Goal: Task Accomplishment & Management: Complete application form

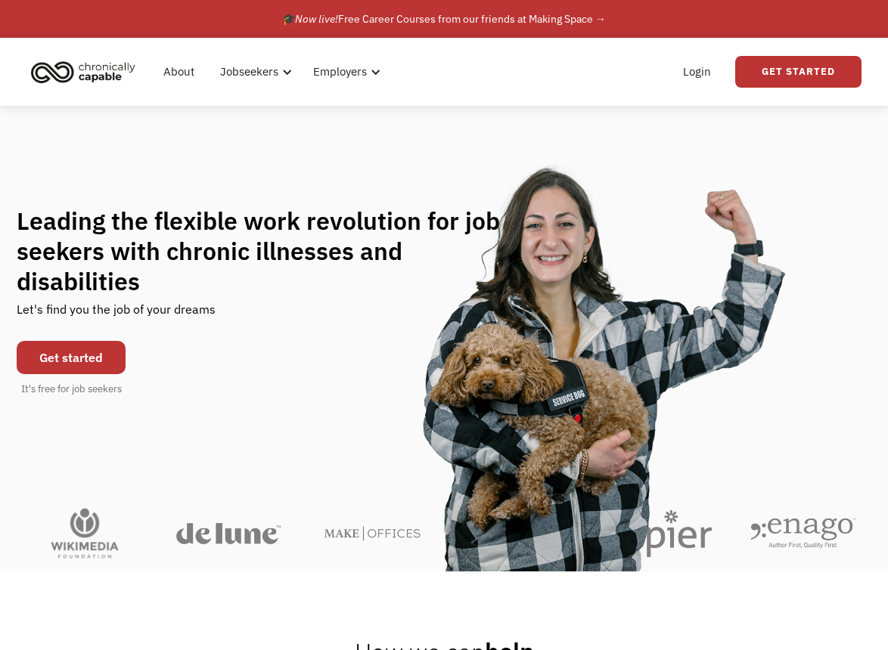
click at [81, 342] on link "Get started" at bounding box center [71, 357] width 109 height 33
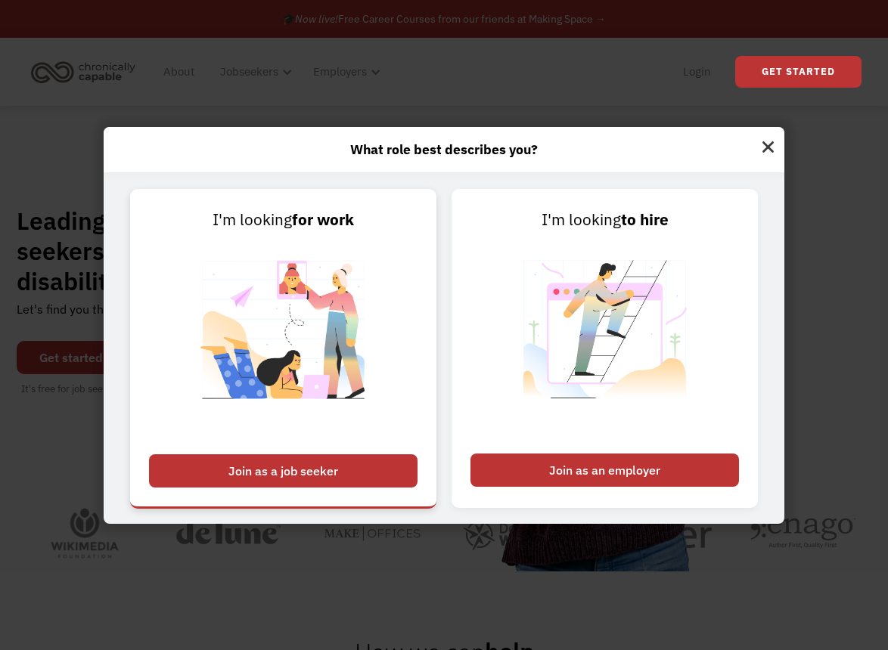
click at [230, 246] on img at bounding box center [283, 339] width 188 height 214
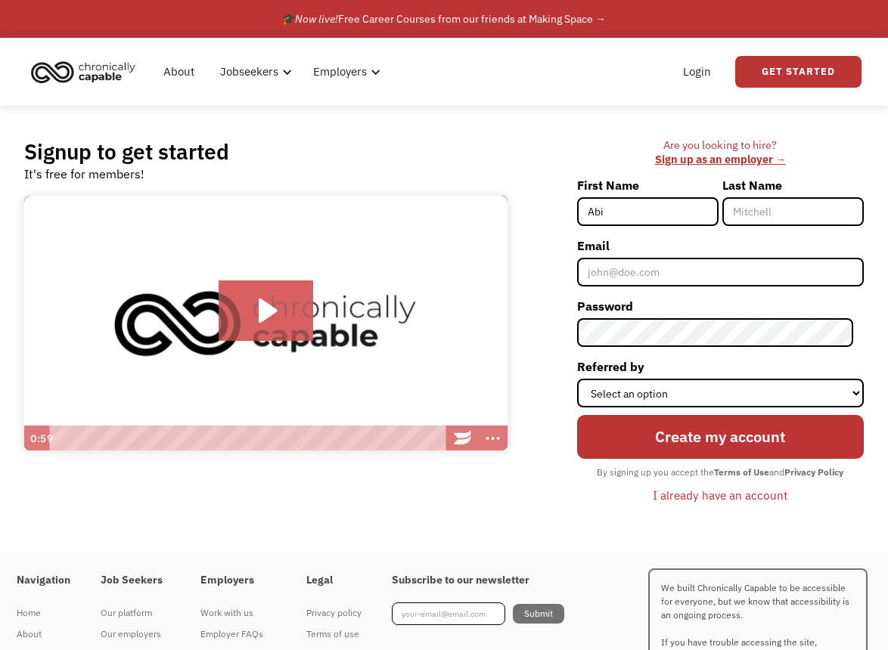
type input "Abi"
type input "Conger"
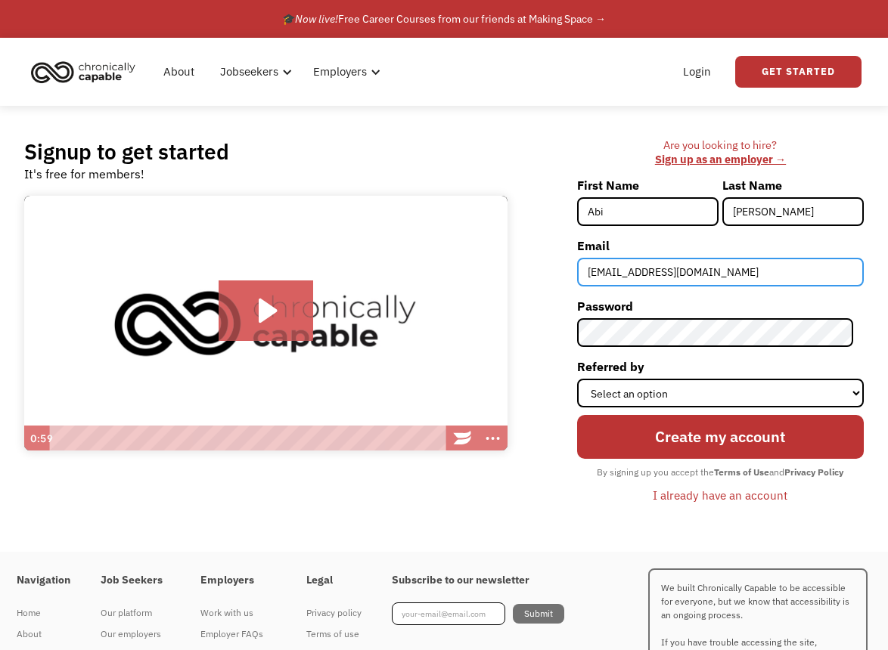
type input "abiconger2@gmail.com"
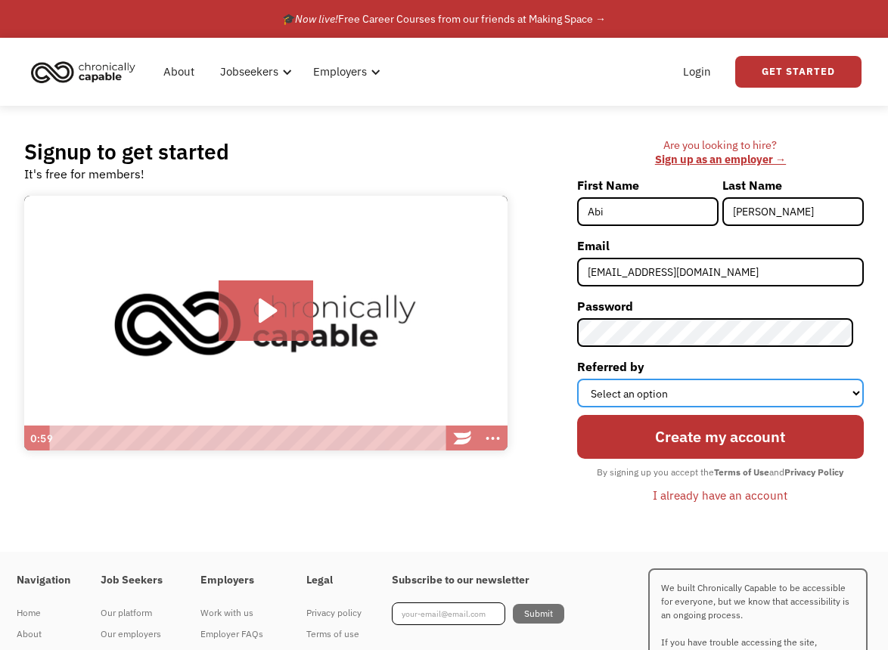
select select "Other"
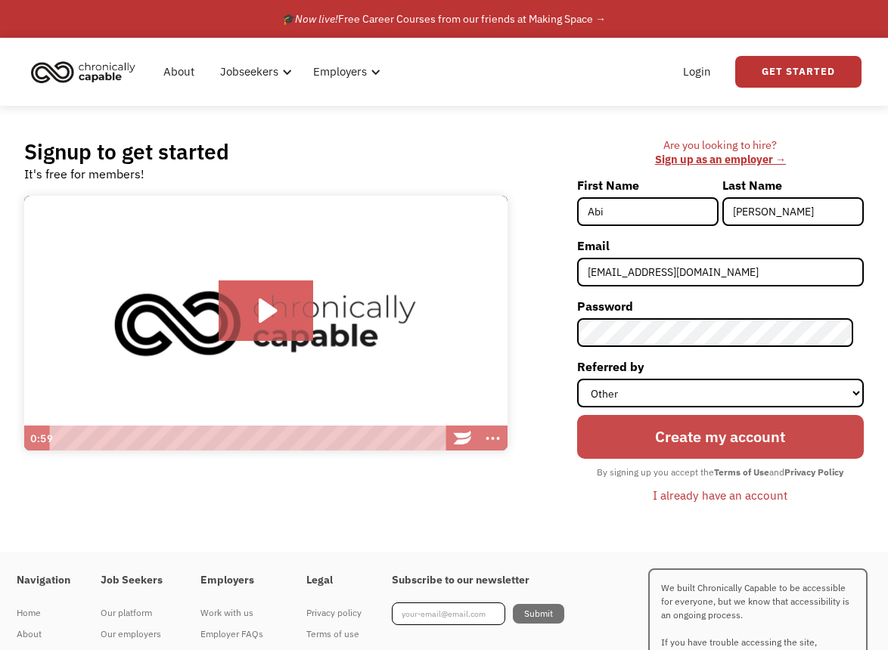
click at [724, 433] on input "Create my account" at bounding box center [720, 437] width 287 height 44
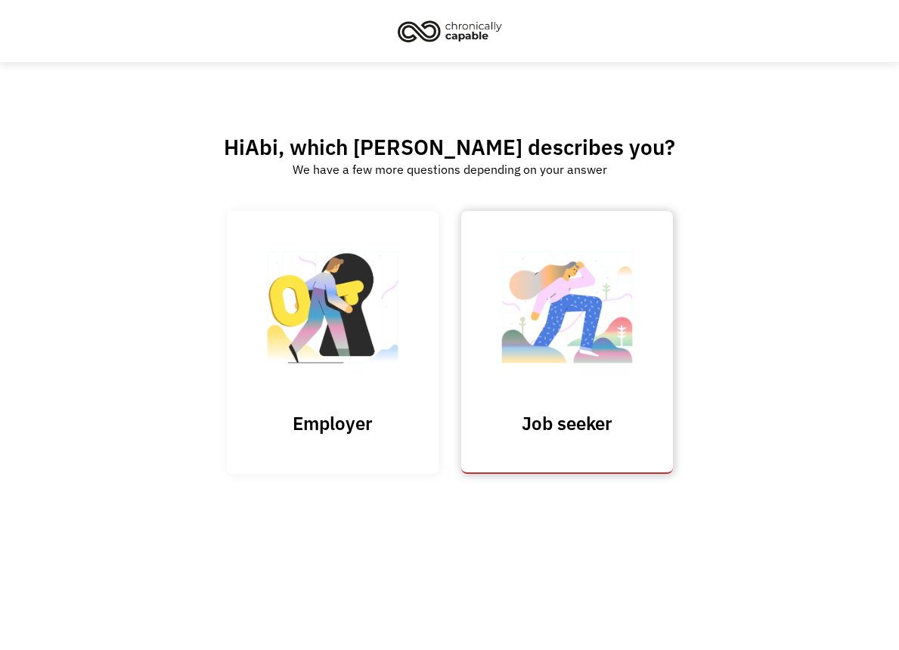
click at [553, 315] on img at bounding box center [566, 314] width 151 height 147
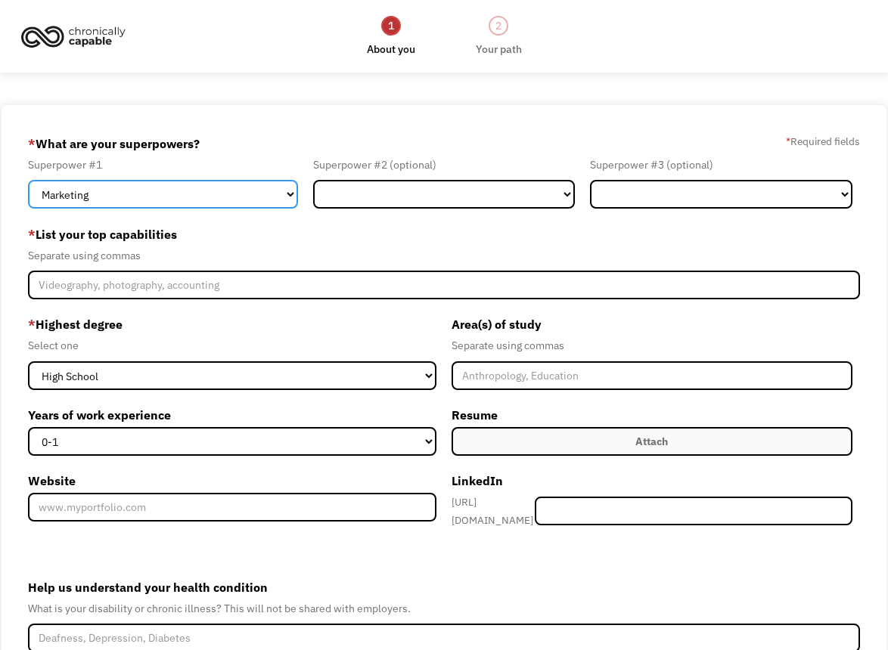
click at [272, 192] on select "Marketing Human Resources Finance Technology Operations Sales Industrial & Manu…" at bounding box center [163, 194] width 270 height 29
select select "Science & Education"
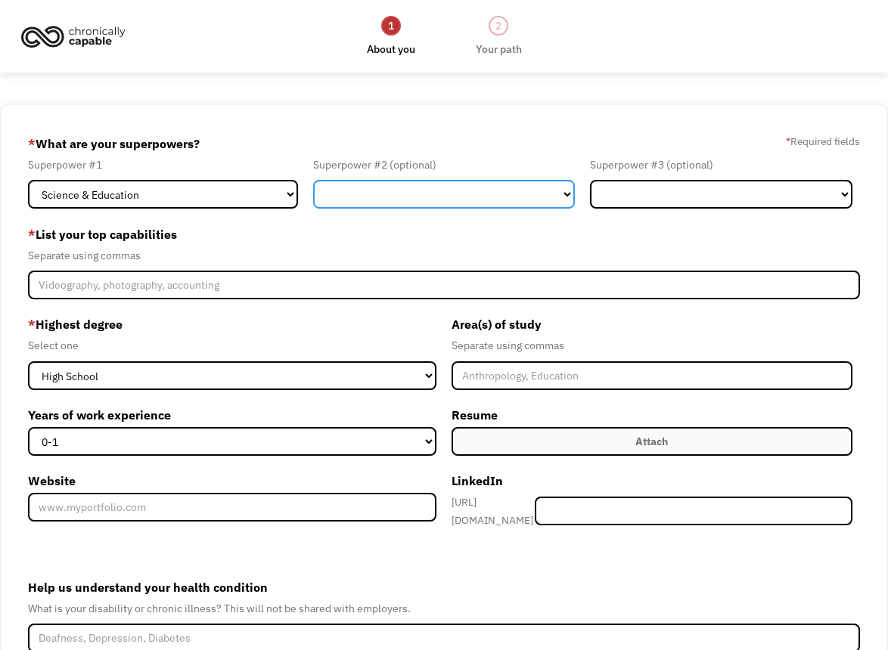
click at [433, 197] on select "Marketing Human Resources Finance Technology Operations Sales Industrial & Manu…" at bounding box center [444, 194] width 262 height 29
select select "Engineering & Construction"
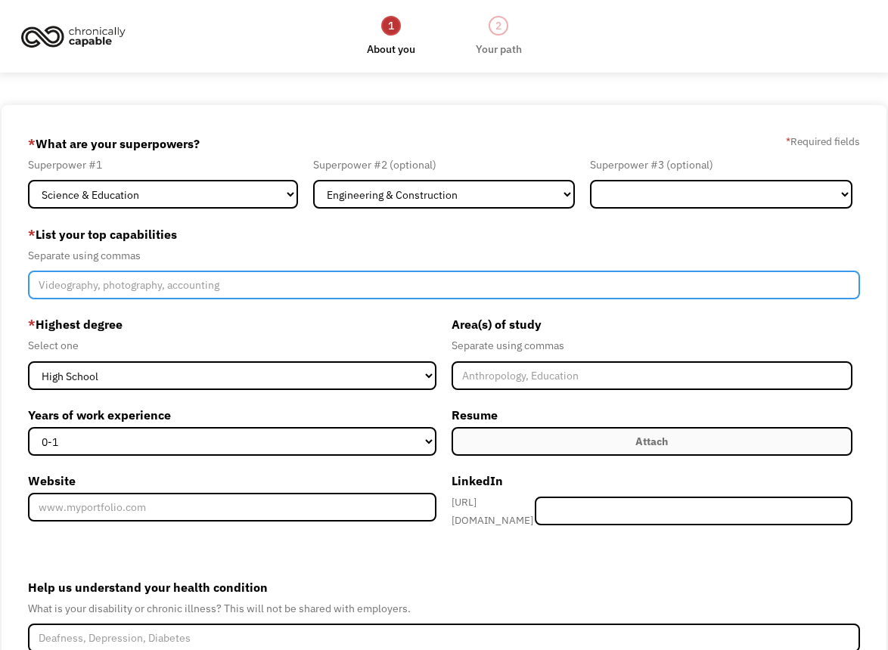
click at [364, 293] on input "Member-Create-Step1" at bounding box center [444, 285] width 832 height 29
click at [274, 284] on input "Certified Pool Operator, Maintenance experience, geology" at bounding box center [444, 285] width 832 height 29
click at [353, 286] on input "Certified Pool Operator, Maintenance experience, geology" at bounding box center [444, 285] width 832 height 29
type input "Certified Pool Operator, Maintenance experience, geology, ArcGIS and geospatial…"
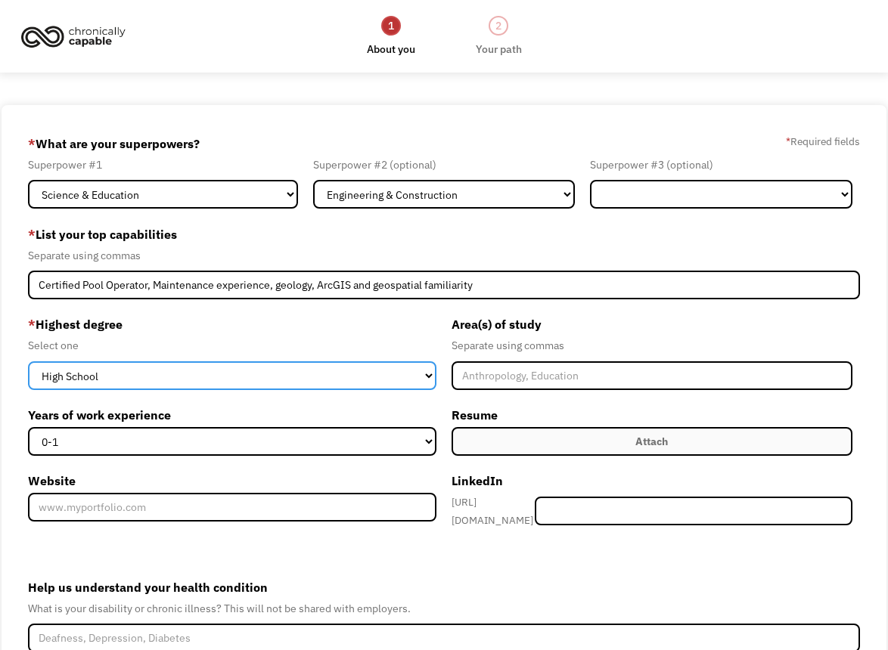
click at [218, 371] on select "High School Associates Bachelors Master's PhD" at bounding box center [232, 375] width 408 height 29
select select "bachelors"
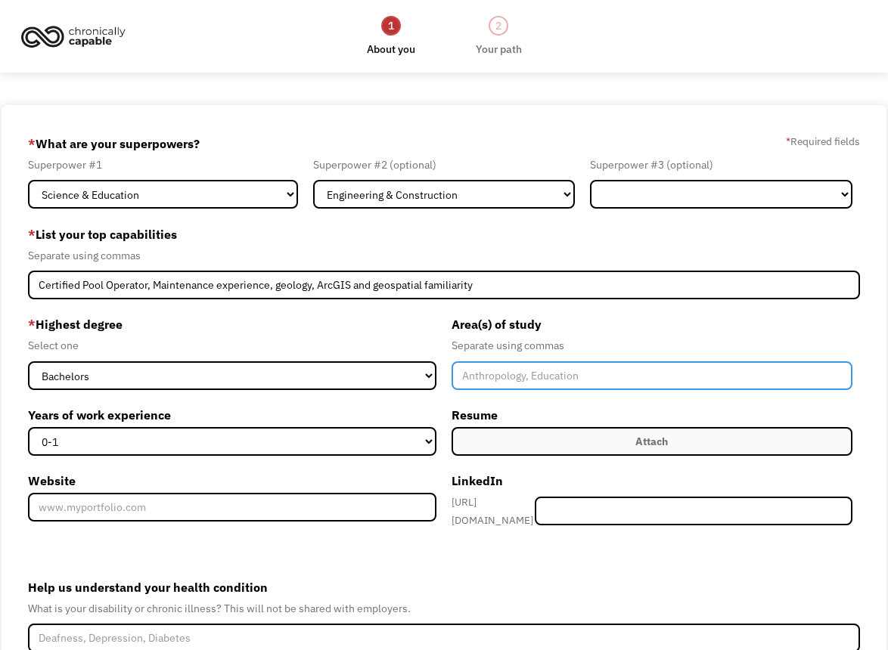
click at [519, 373] on input "Member-Create-Step1" at bounding box center [651, 375] width 401 height 29
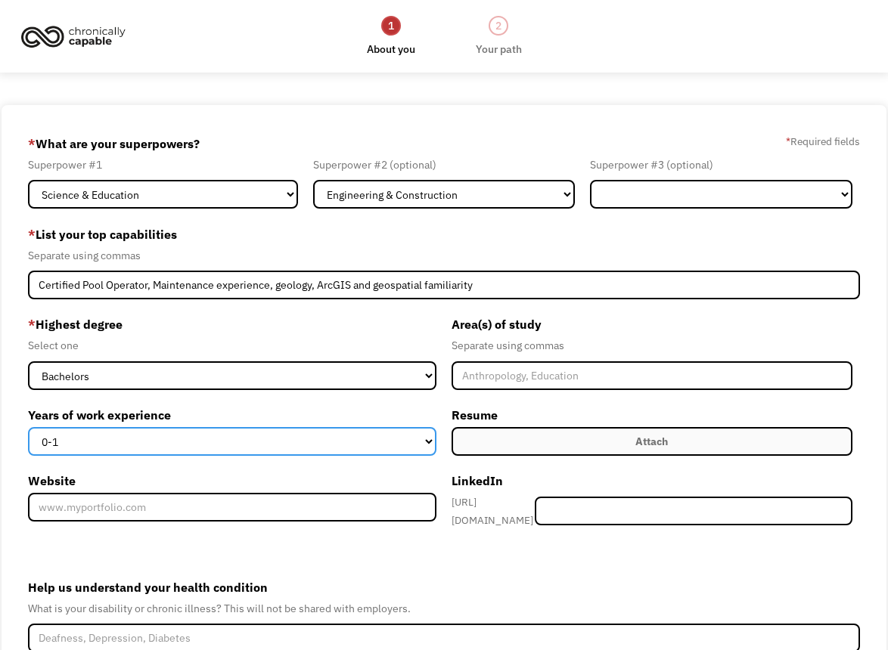
select select "2-4"
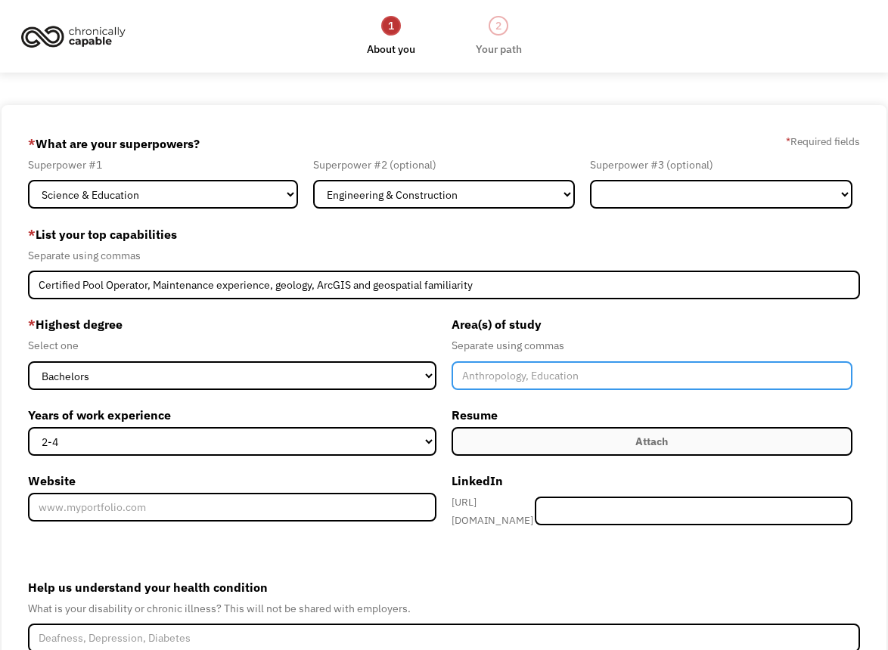
click at [539, 376] on input "Member-Create-Step1" at bounding box center [651, 375] width 401 height 29
type input "Geology"
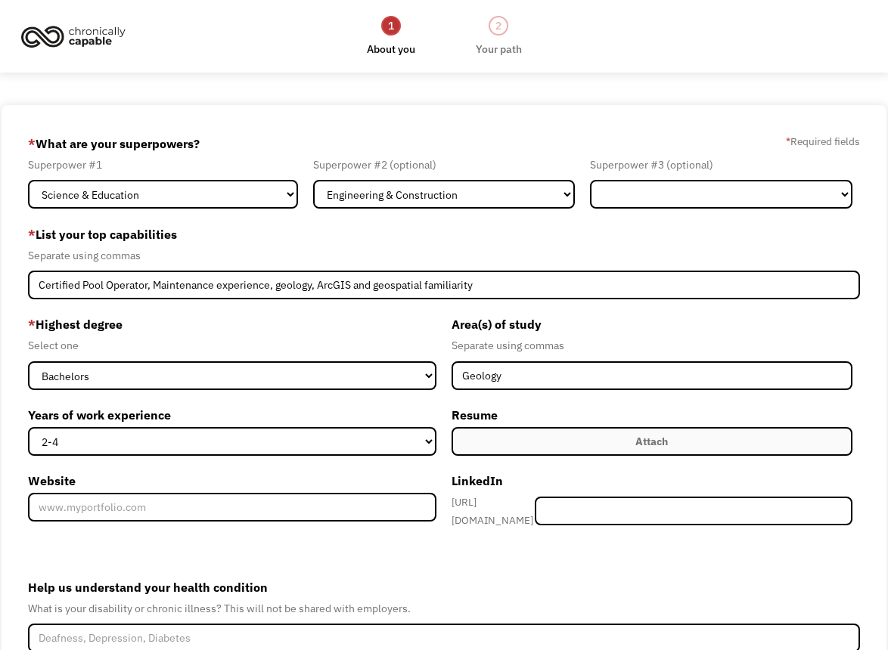
click at [487, 540] on form "68d4c12657a0b1d70c052e73 abiconger2@gmail.com Abi Conger Other * What are your …" at bounding box center [444, 449] width 832 height 635
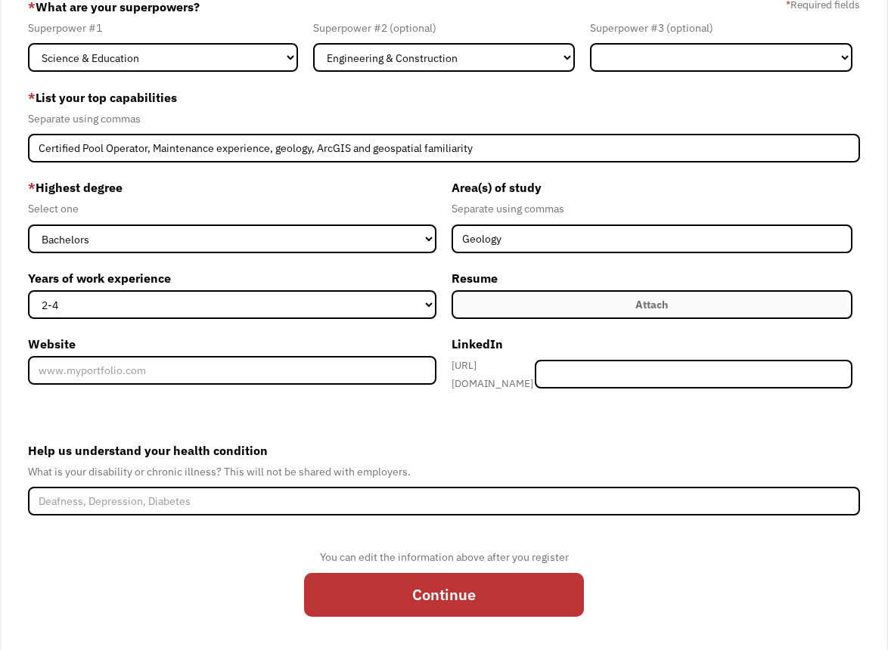
scroll to position [166, 0]
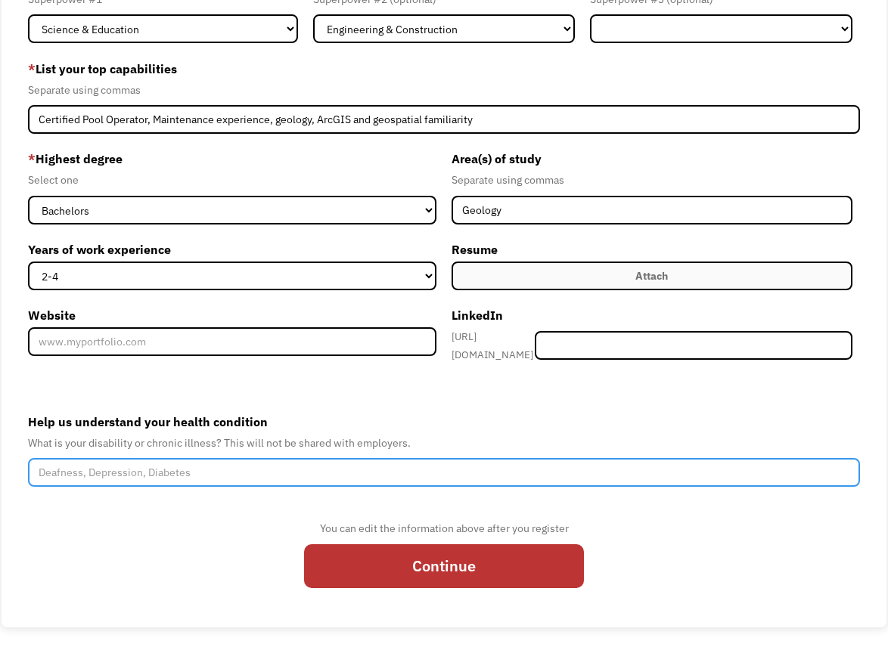
click at [420, 468] on input "Help us understand your health condition" at bounding box center [444, 472] width 832 height 29
type input "POTS"
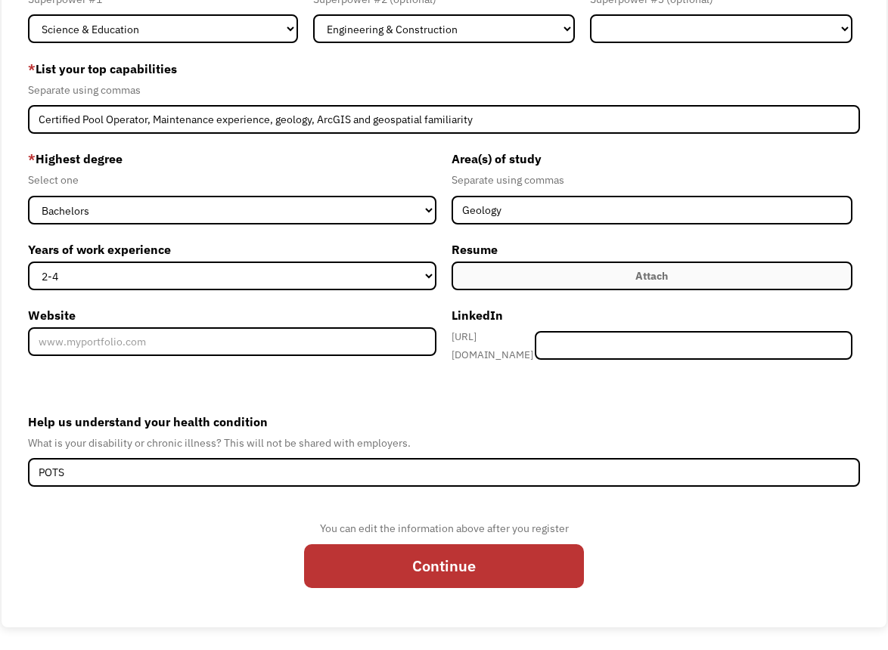
click at [392, 410] on label "Help us understand your health condition" at bounding box center [444, 422] width 832 height 24
click at [392, 458] on input "POTS" at bounding box center [444, 472] width 832 height 29
click at [560, 272] on label "Attach" at bounding box center [651, 276] width 401 height 29
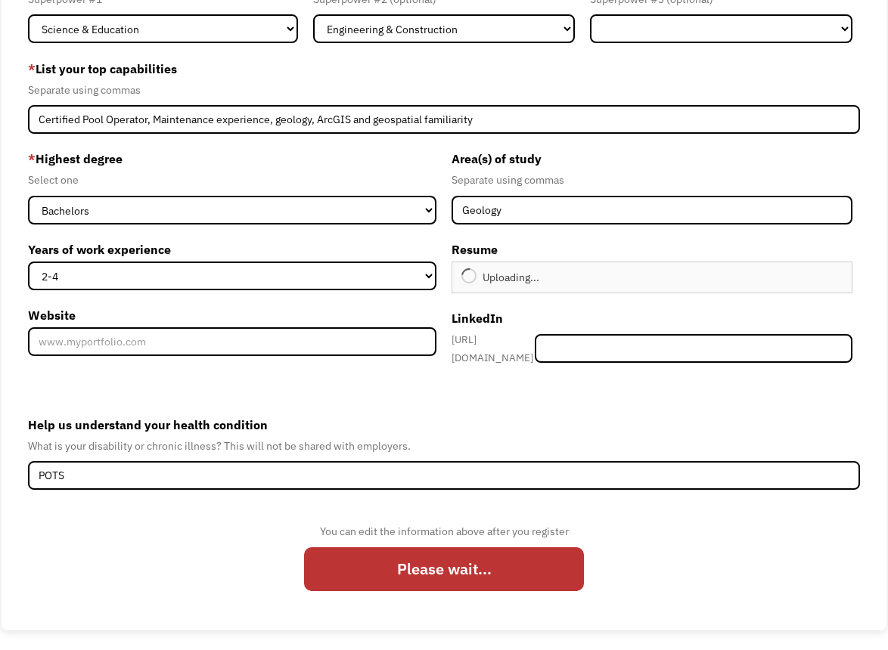
type input "Continue"
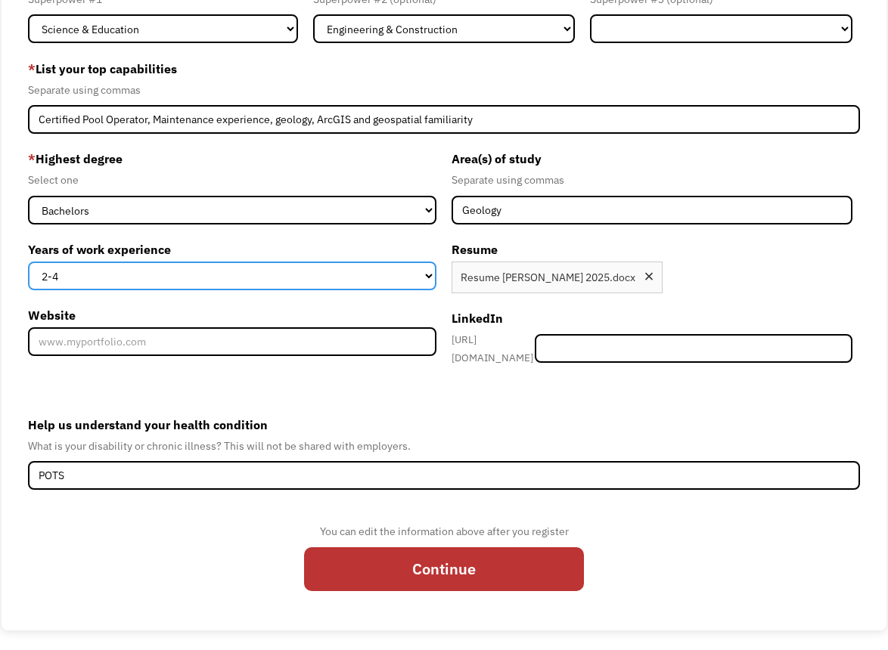
select select "5-10"
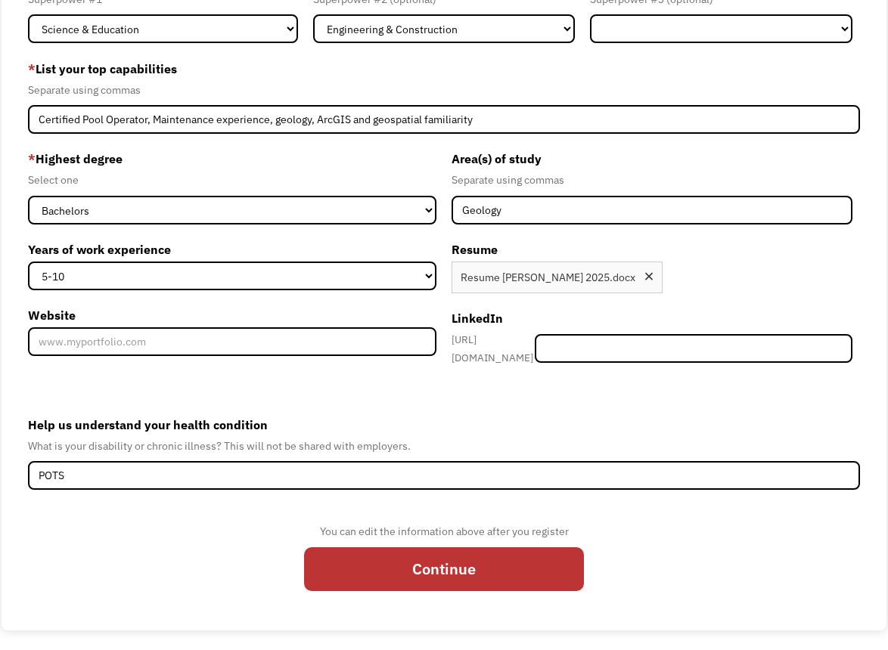
click at [488, 386] on form "68d4c12657a0b1d70c052e73 abiconger2@gmail.com Abi Conger Other * What are your …" at bounding box center [444, 285] width 832 height 638
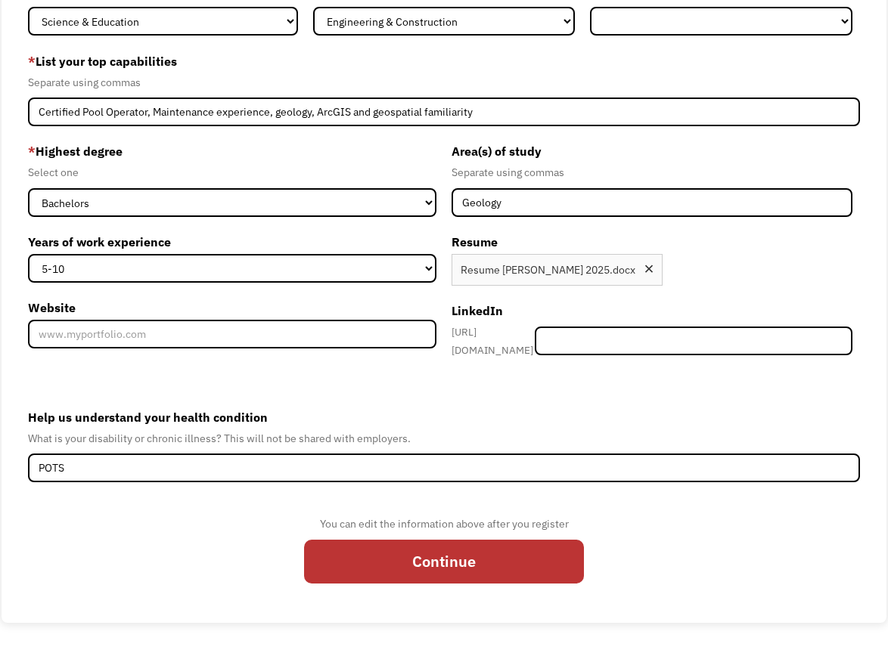
scroll to position [172, 0]
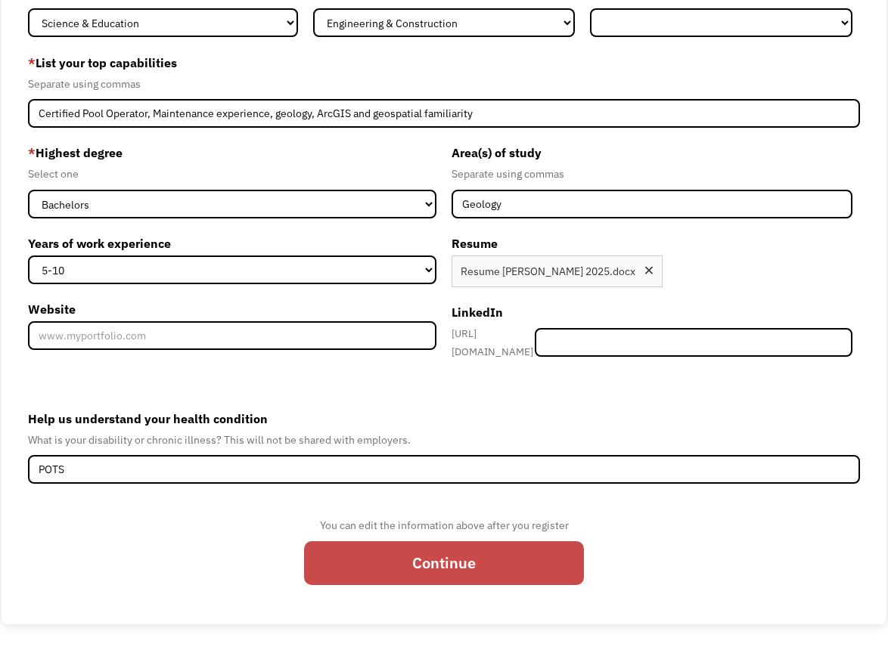
click at [443, 554] on input "Continue" at bounding box center [444, 563] width 280 height 44
type input "Please wait..."
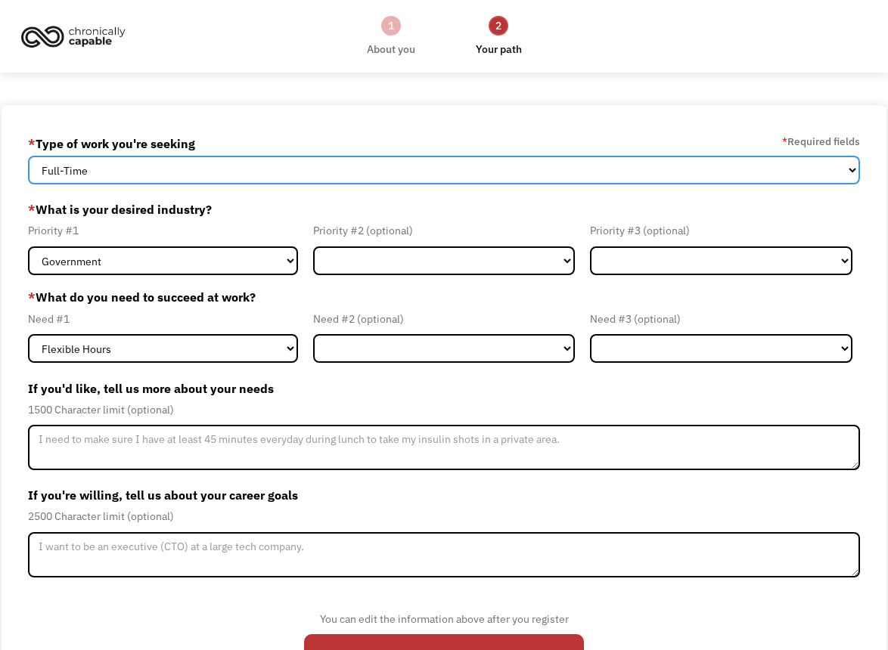
click at [312, 169] on select "Full-Time Part-Time Both Full-Time and Part-Time" at bounding box center [444, 170] width 832 height 29
select select "Both Full-Time and Part-Time"
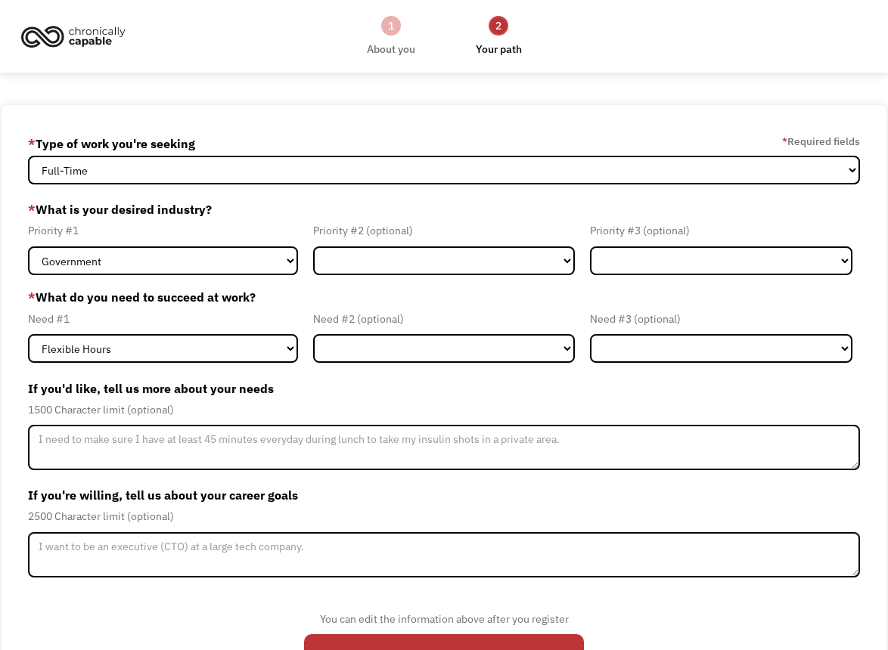
click at [385, 244] on div "Priority #2 (optional) Government Finance & Insurance Health & Social Care Tech…" at bounding box center [443, 249] width 277 height 54
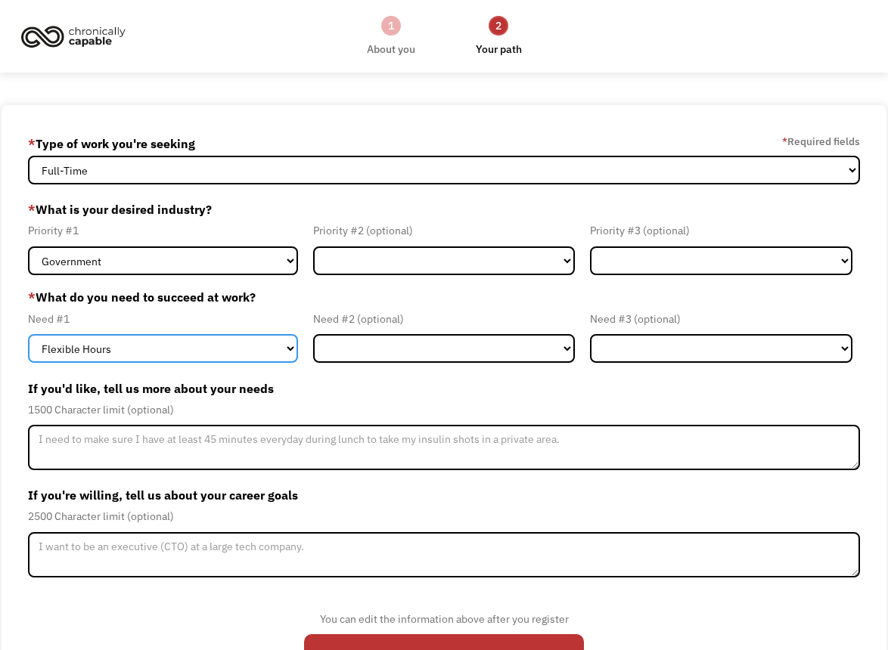
click at [271, 343] on select "Flexible Hours Remote Work Service Animal On-site Accommodations Visual Support…" at bounding box center [163, 348] width 270 height 29
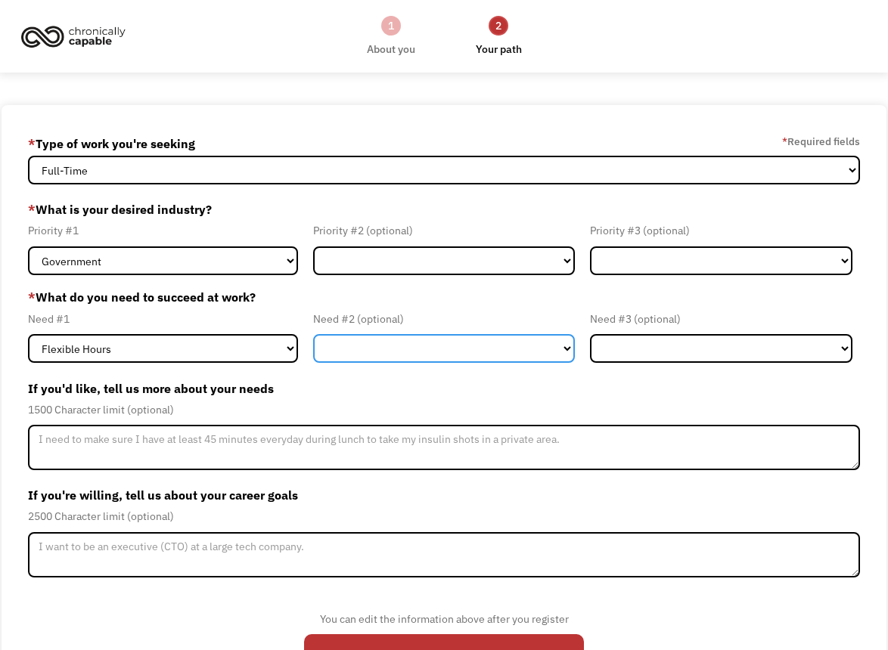
select select "On-site Accommodations"
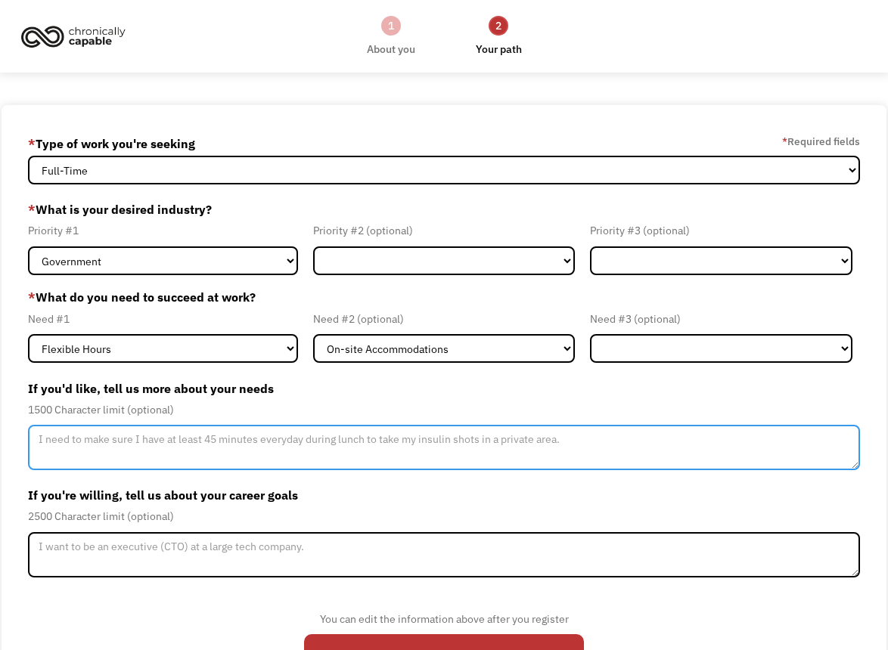
click at [391, 438] on textarea "Member-Update-Form-Step2" at bounding box center [444, 447] width 832 height 45
type textarea "I need to walk around, lay down, or move more slowly when I get dizzy or sympto…"
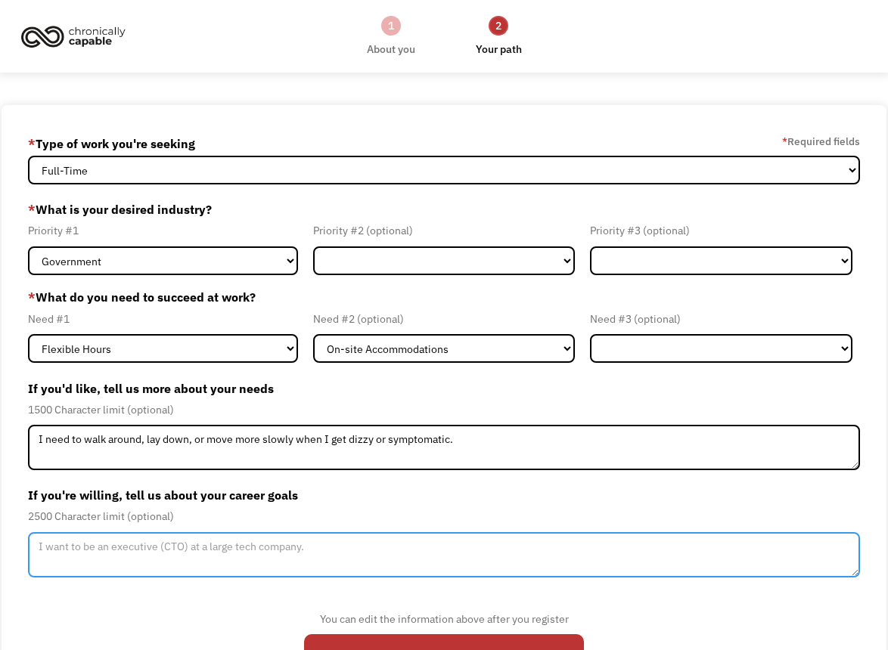
click at [268, 553] on textarea "Member-Update-Form-Step2" at bounding box center [444, 554] width 832 height 45
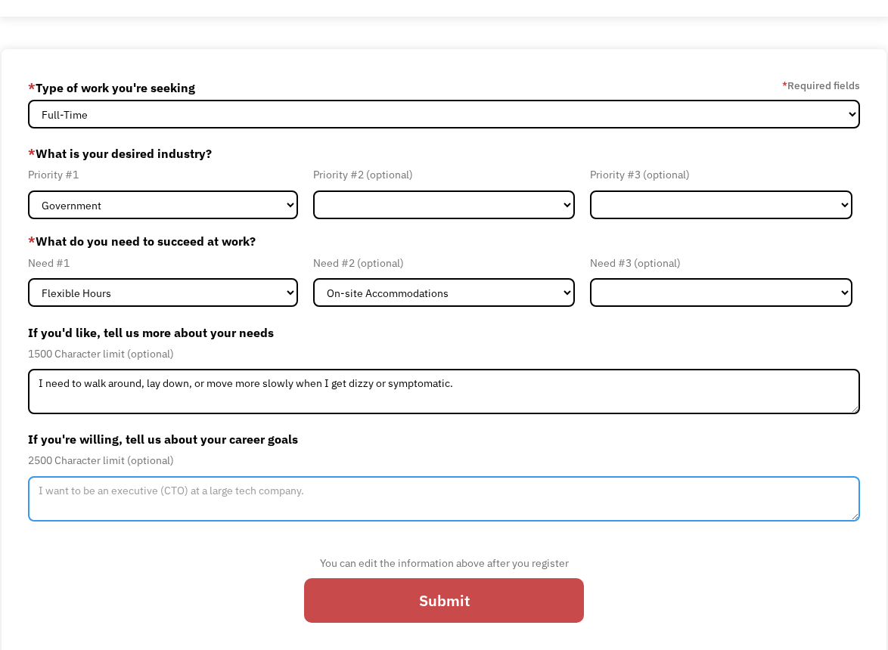
scroll to position [61, 0]
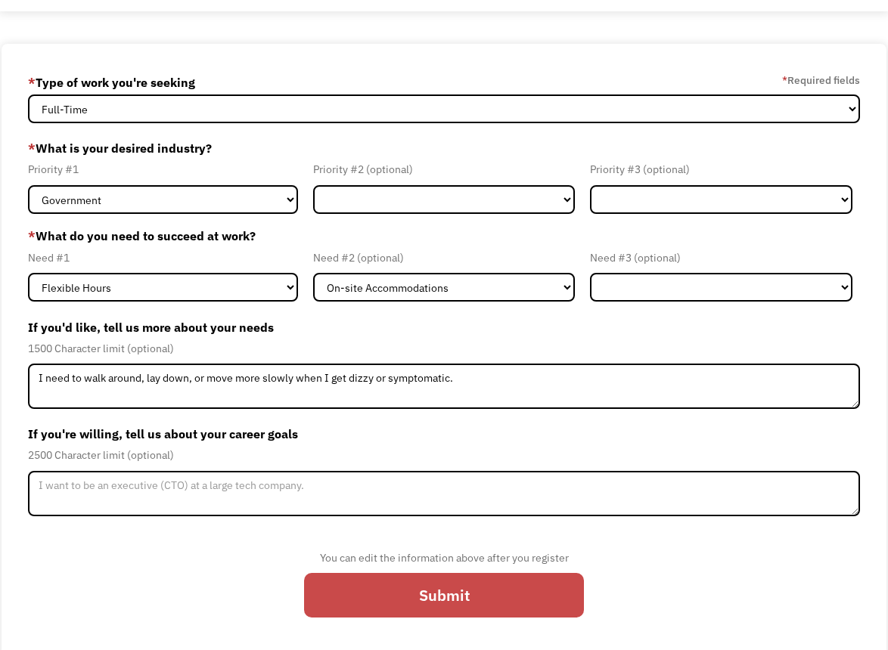
click at [370, 578] on input "Submit" at bounding box center [444, 595] width 280 height 44
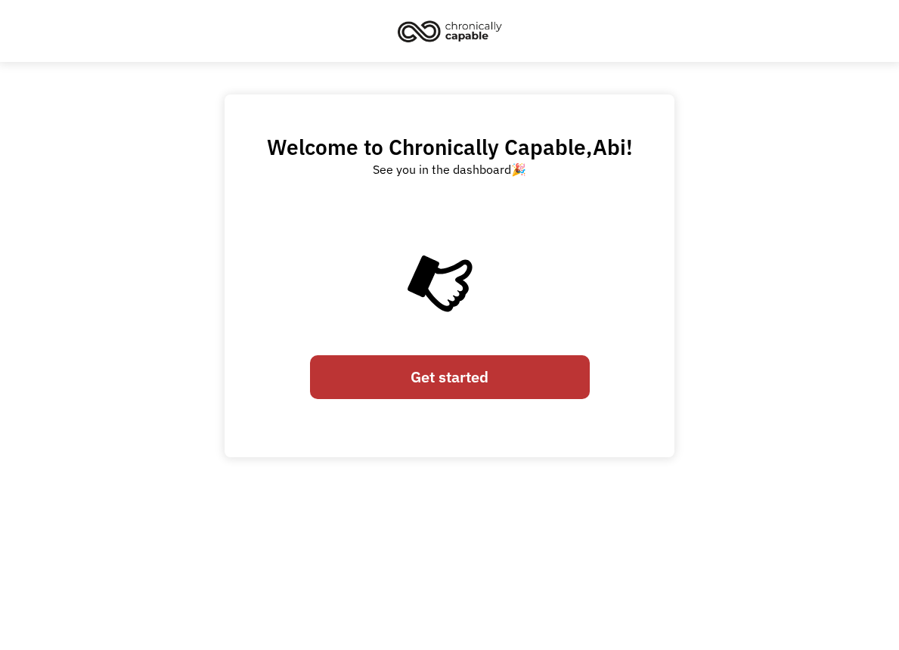
click at [427, 373] on link "Get started" at bounding box center [450, 377] width 280 height 44
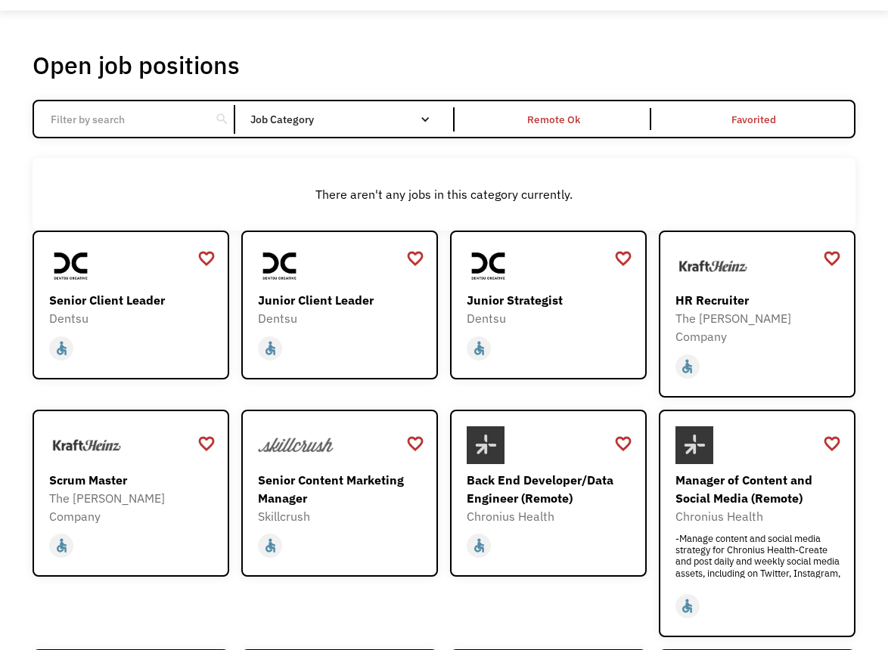
scroll to position [67, 0]
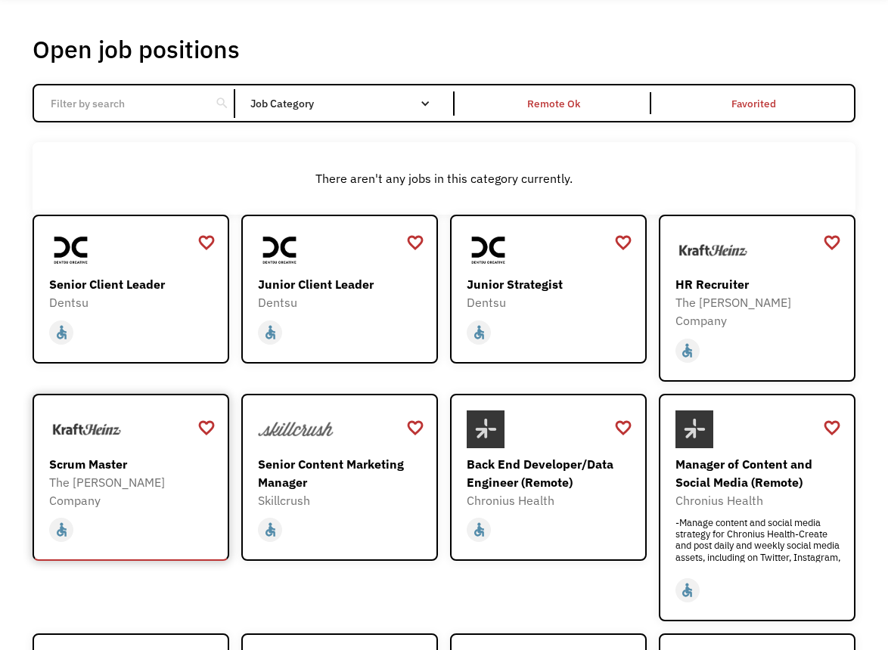
click at [185, 421] on div at bounding box center [132, 430] width 167 height 38
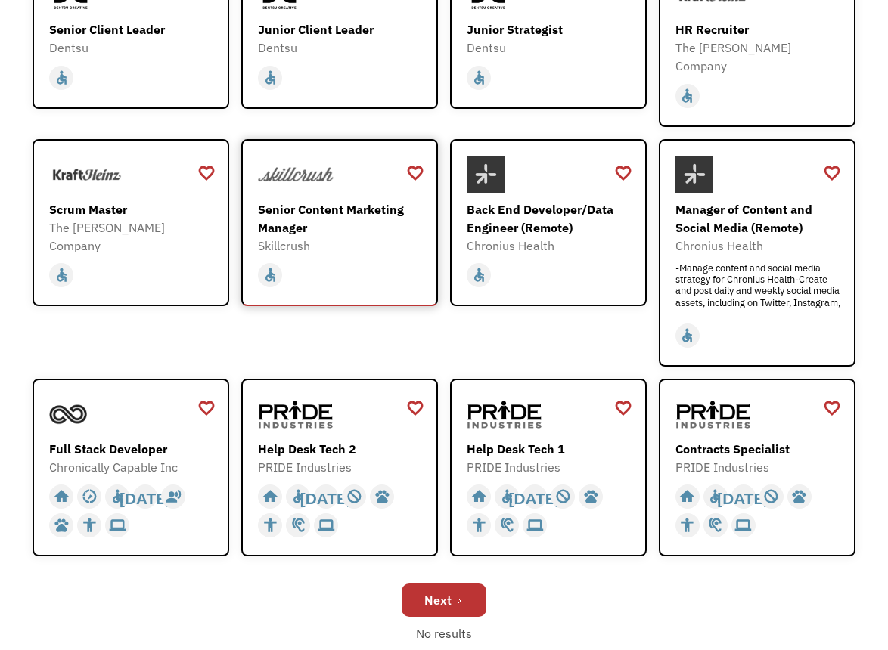
scroll to position [327, 0]
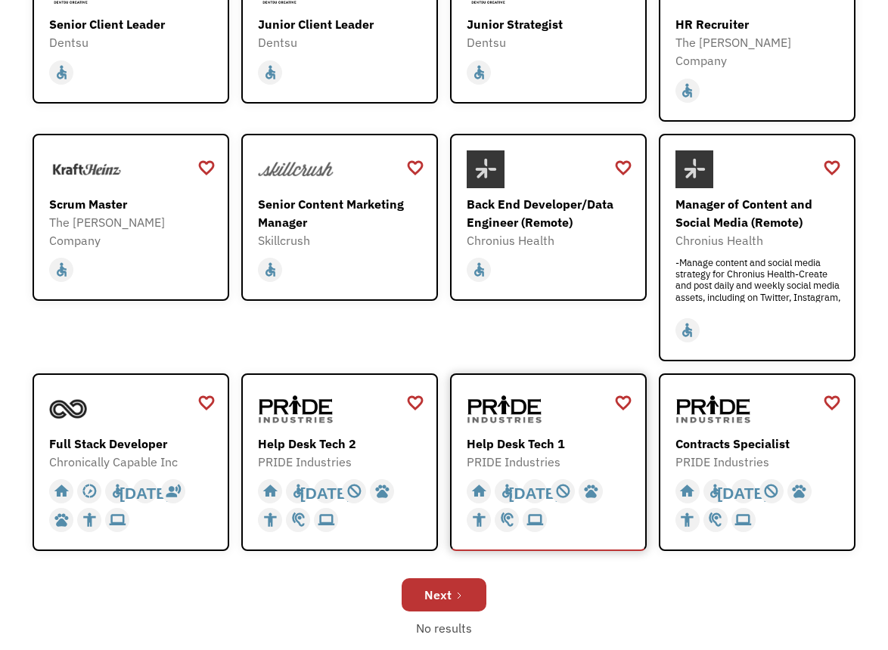
click at [519, 390] on img at bounding box center [505, 409] width 76 height 38
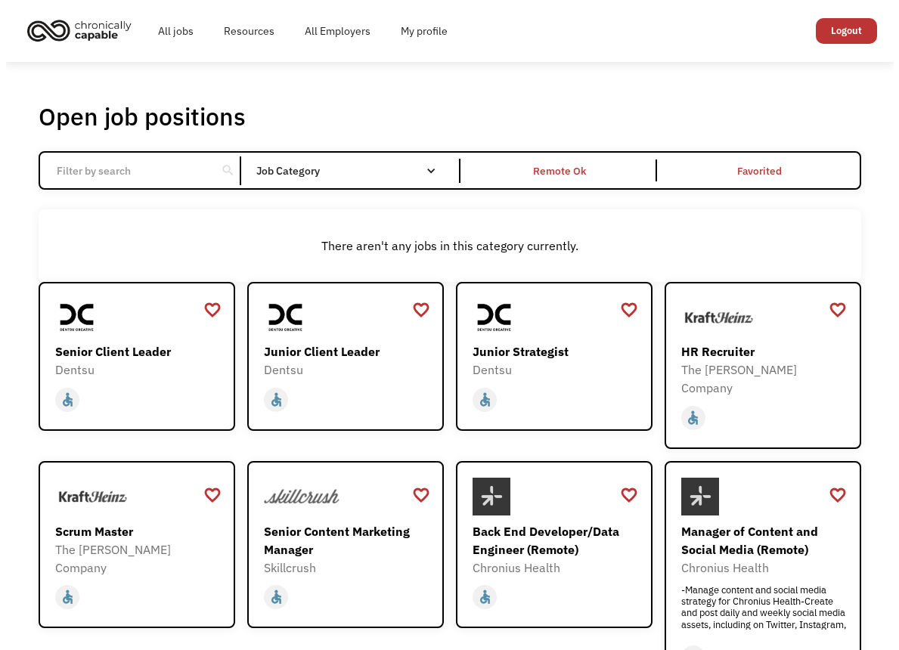
scroll to position [0, 0]
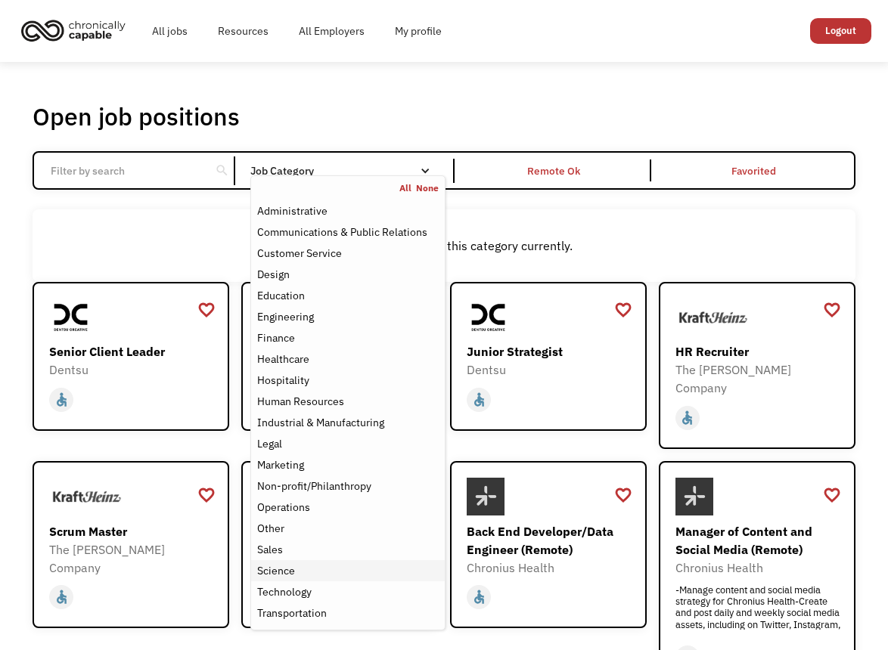
click at [310, 562] on div "Science" at bounding box center [347, 571] width 181 height 18
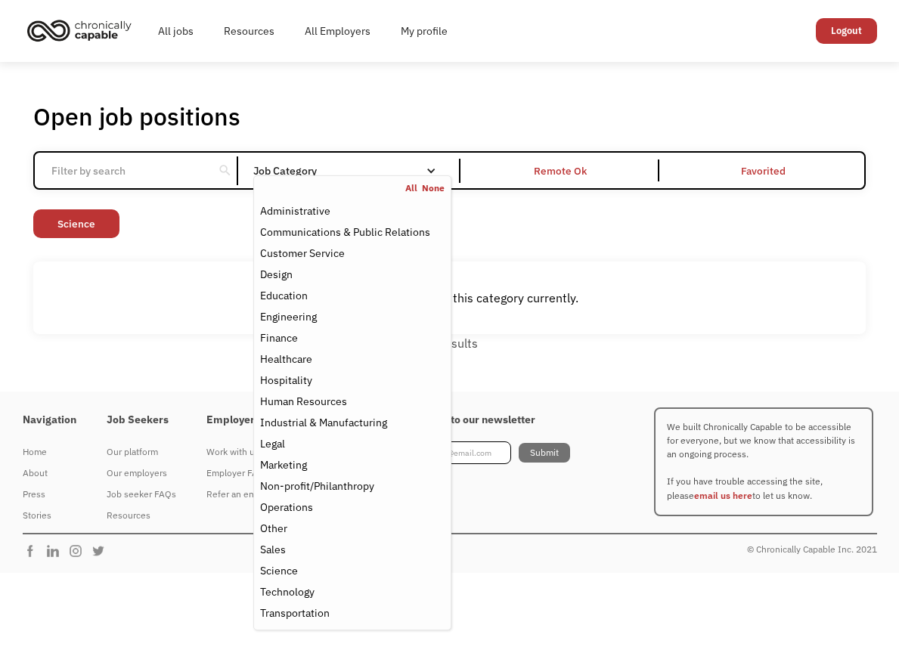
click at [203, 219] on div "Non-profit/Philanthropy Other Transportation Technology Science Sales Operation…" at bounding box center [449, 225] width 832 height 33
click at [346, 176] on nav "All None Administrative Communications & Public Relations Customer Service Desi…" at bounding box center [352, 402] width 198 height 455
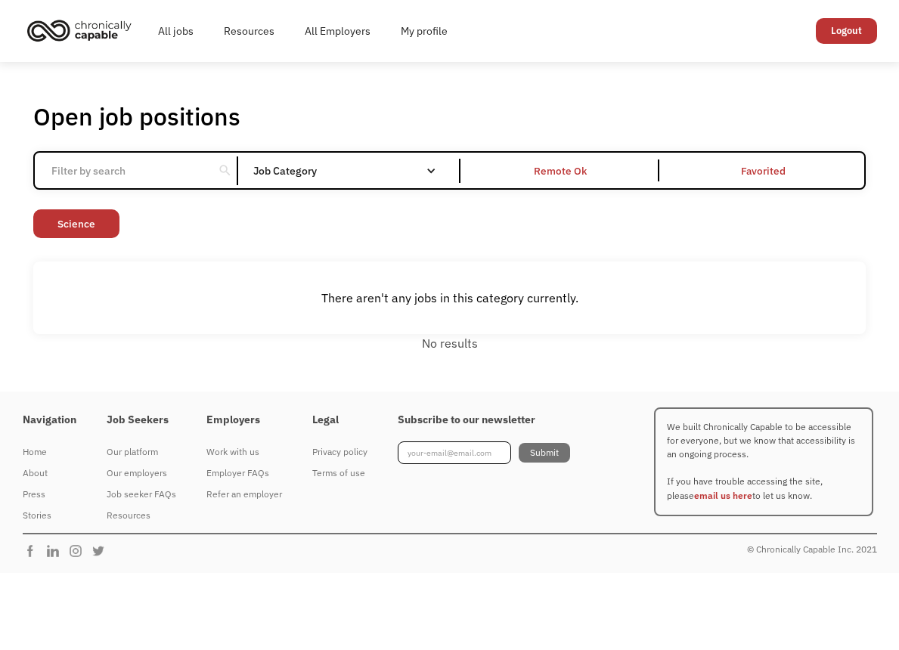
click at [526, 203] on div "Open job positions You have X liked items Search search Filter by category Admi…" at bounding box center [449, 226] width 832 height 251
click at [196, 43] on link "All jobs" at bounding box center [176, 31] width 66 height 48
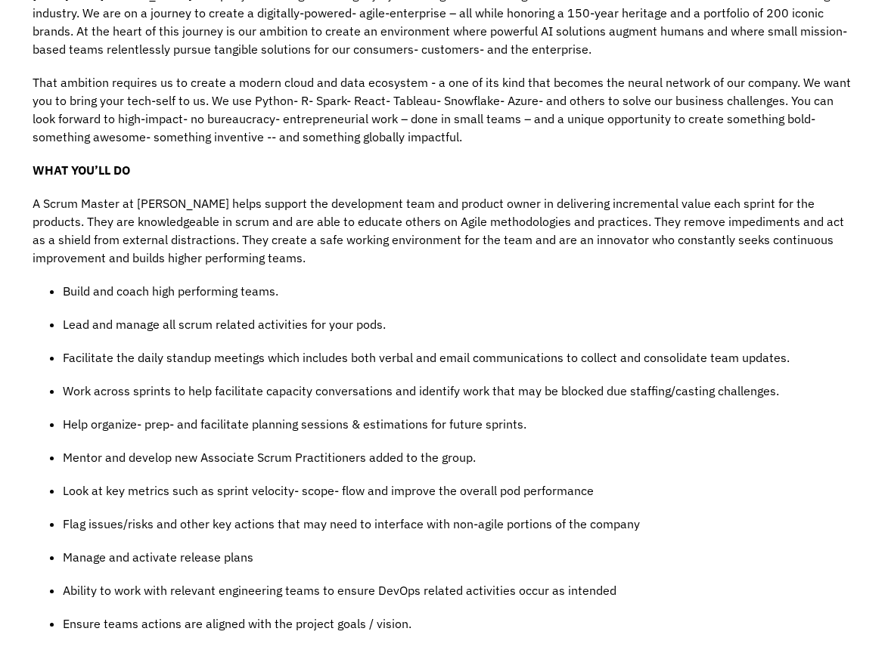
scroll to position [552, 0]
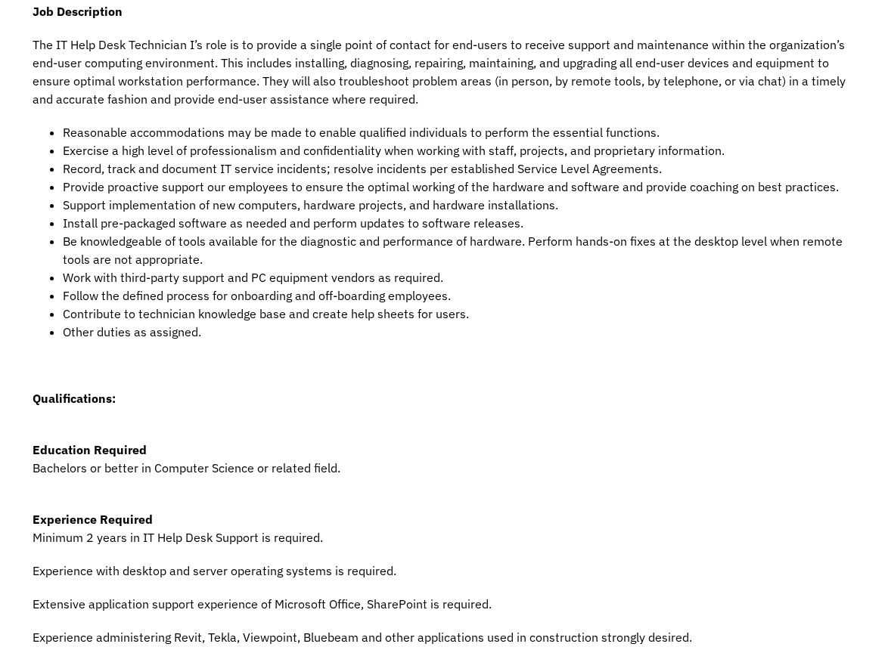
scroll to position [399, 0]
